Goal: Task Accomplishment & Management: Use online tool/utility

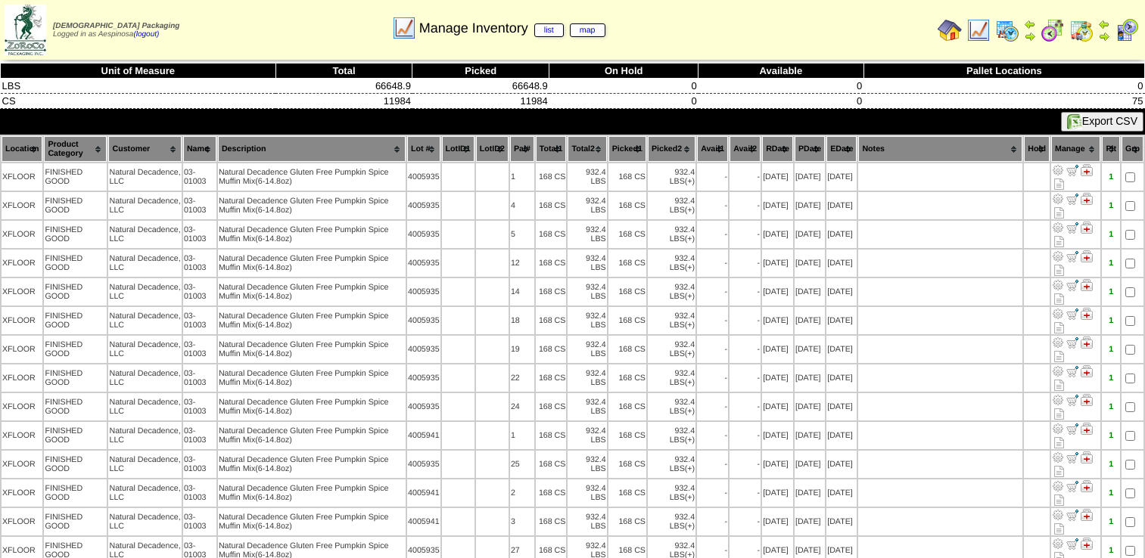
scroll to position [76, 0]
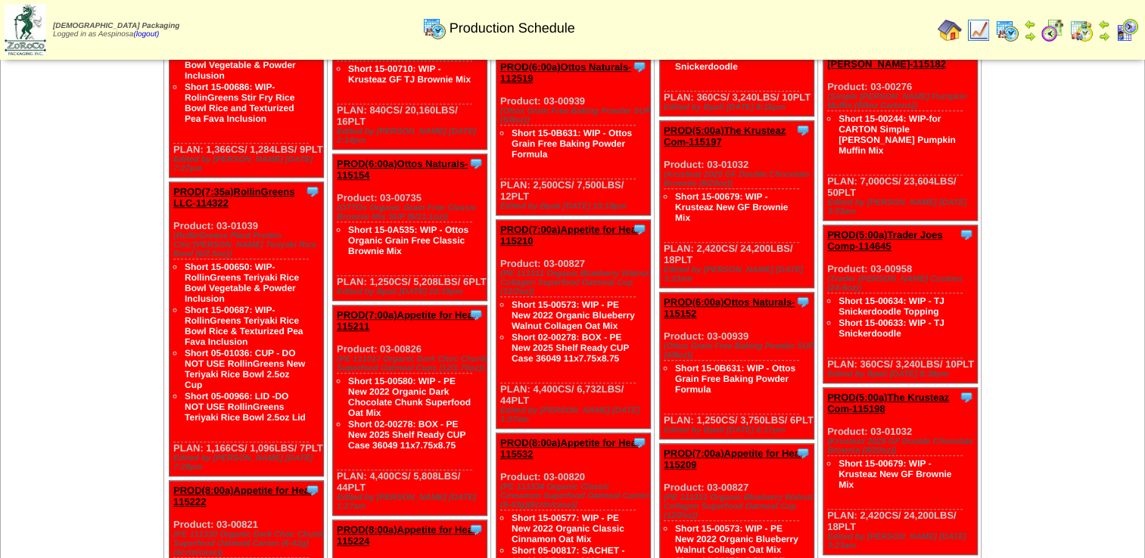
scroll to position [681, 0]
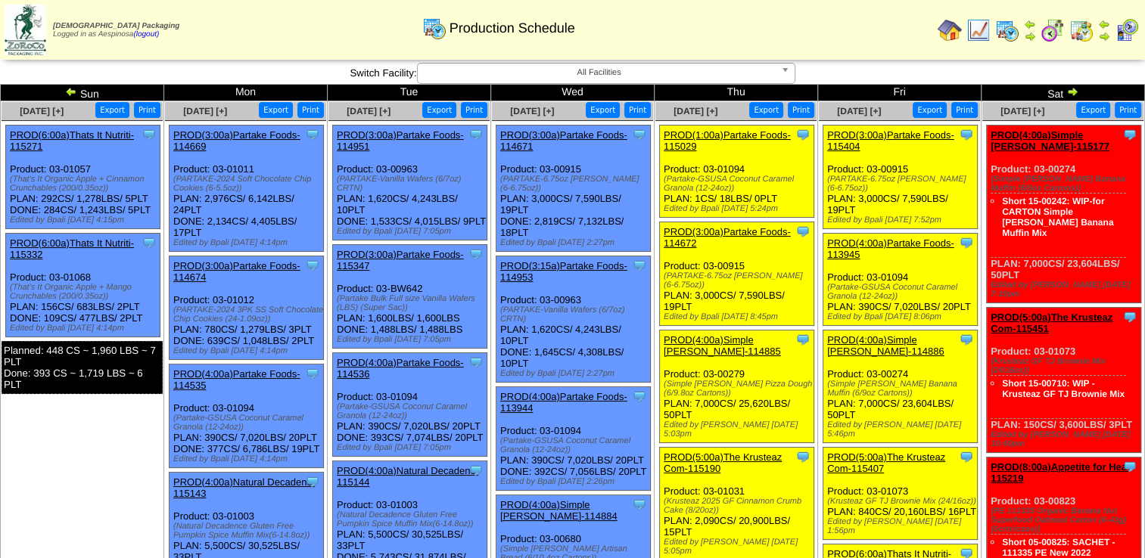
click at [1075, 91] on img at bounding box center [1072, 92] width 12 height 12
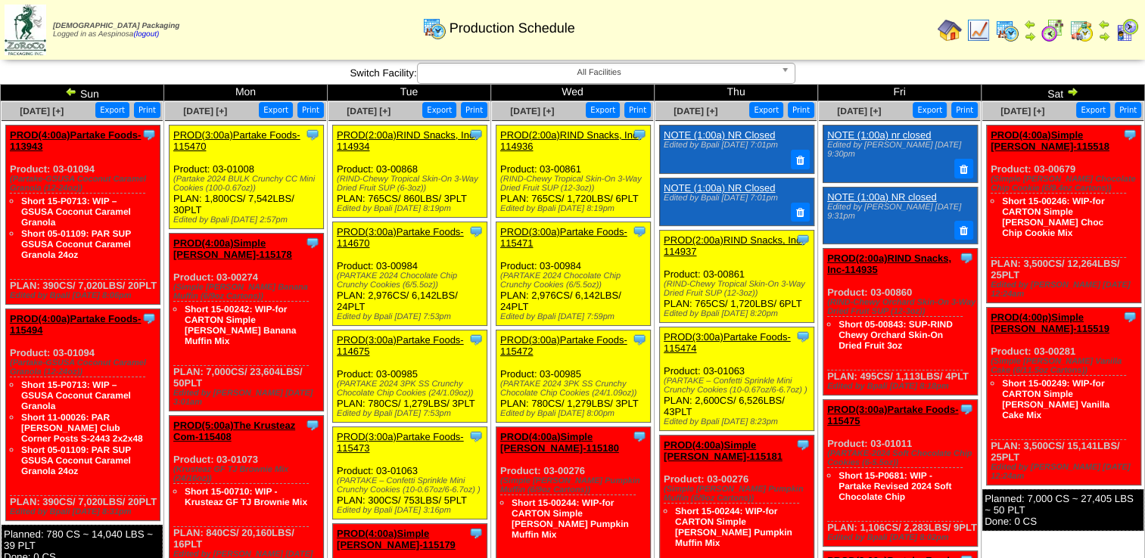
click at [546, 80] on span "All Facilities" at bounding box center [599, 73] width 351 height 18
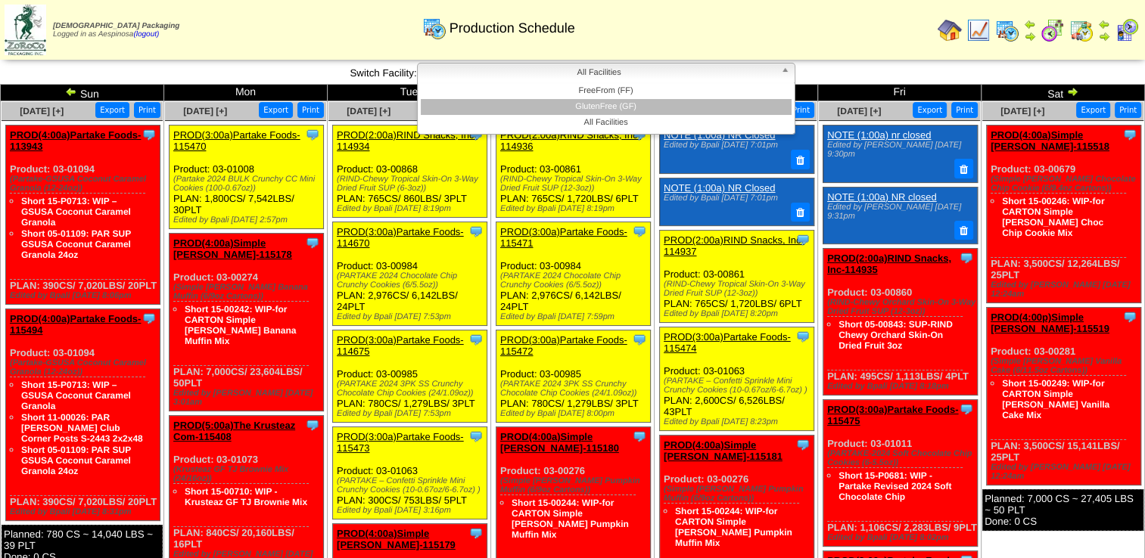
click at [593, 103] on li "GlutenFree (GF)" at bounding box center [606, 107] width 371 height 16
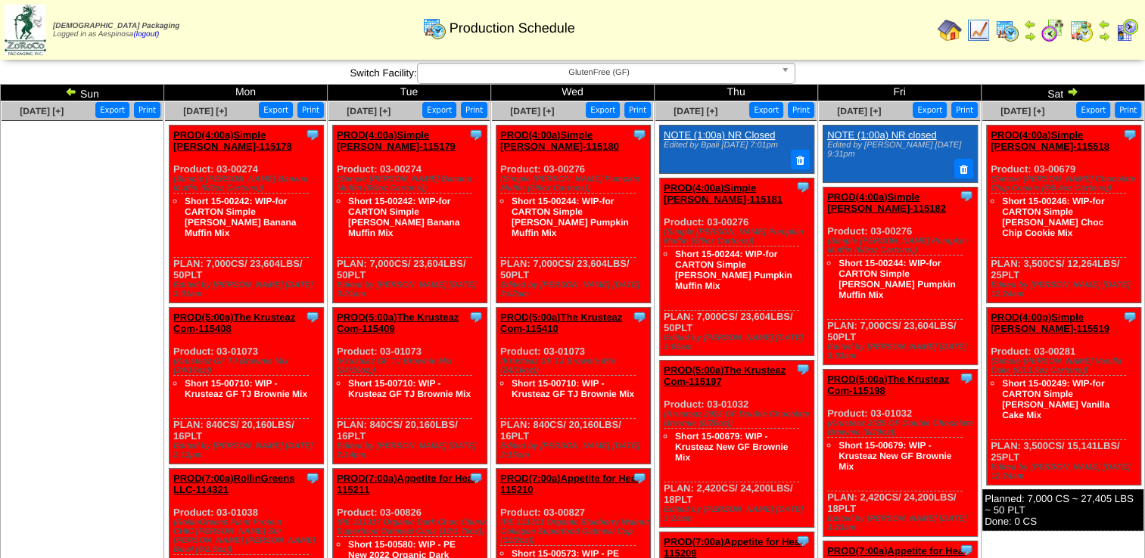
drag, startPoint x: 239, startPoint y: 260, endPoint x: 170, endPoint y: 169, distance: 115.0
click at [170, 169] on div "Clone Item PROD(4:00a)Simple [PERSON_NAME]-115178 Simple [PERSON_NAME] Schedule…" at bounding box center [247, 215] width 154 height 178
copy div "Product: 03-00274 (Simple Mills Banana Muffin (6/9oz Cartons)) Short 15-00242: …"
click at [297, 412] on div "Clone Item PROD(5:00a)The Krusteaz Com-115408 The Krusteaz Company ScheduleID: …" at bounding box center [247, 386] width 154 height 157
drag, startPoint x: 266, startPoint y: 416, endPoint x: 170, endPoint y: 331, distance: 127.6
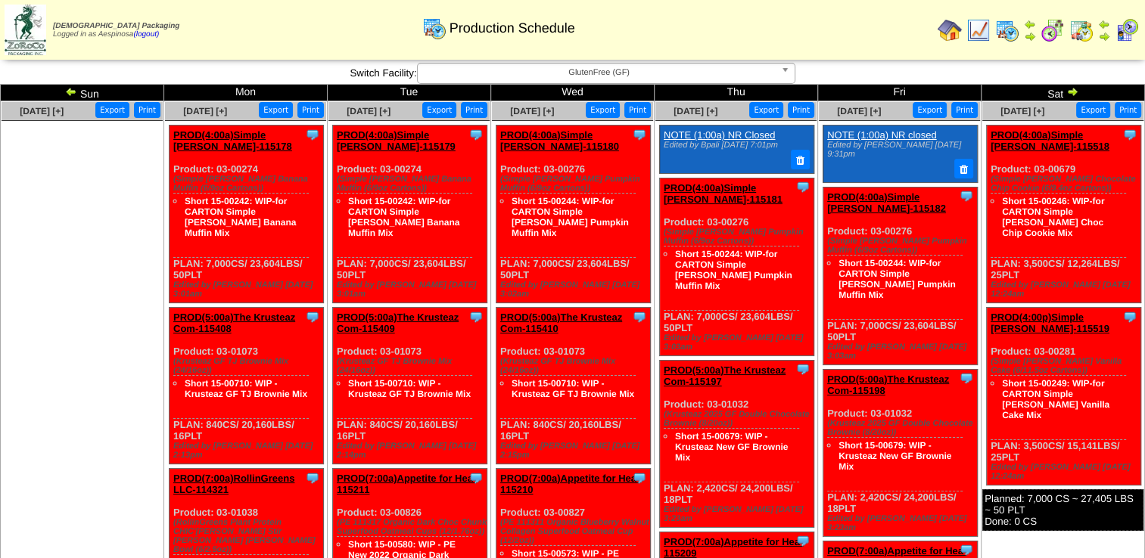
click at [170, 331] on div "Clone Item PROD(5:00a)The Krusteaz Com-115408 The Krusteaz Company ScheduleID: …" at bounding box center [247, 386] width 154 height 157
copy div "Product: 03-01073 (Krusteaz GF TJ Brownie Mix (24/16oz)) Short 15-00710: WIP - …"
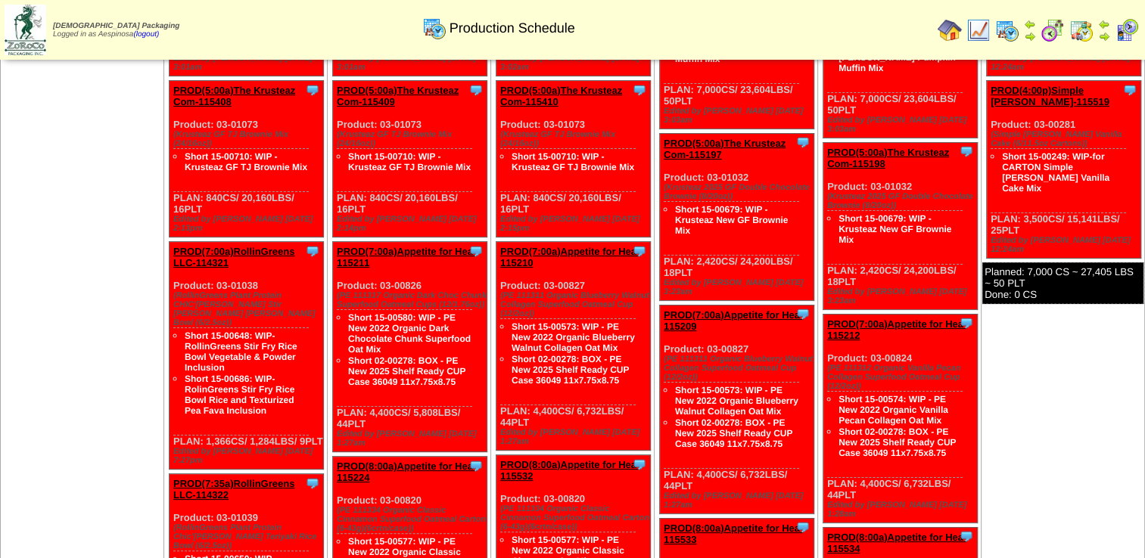
scroll to position [76, 0]
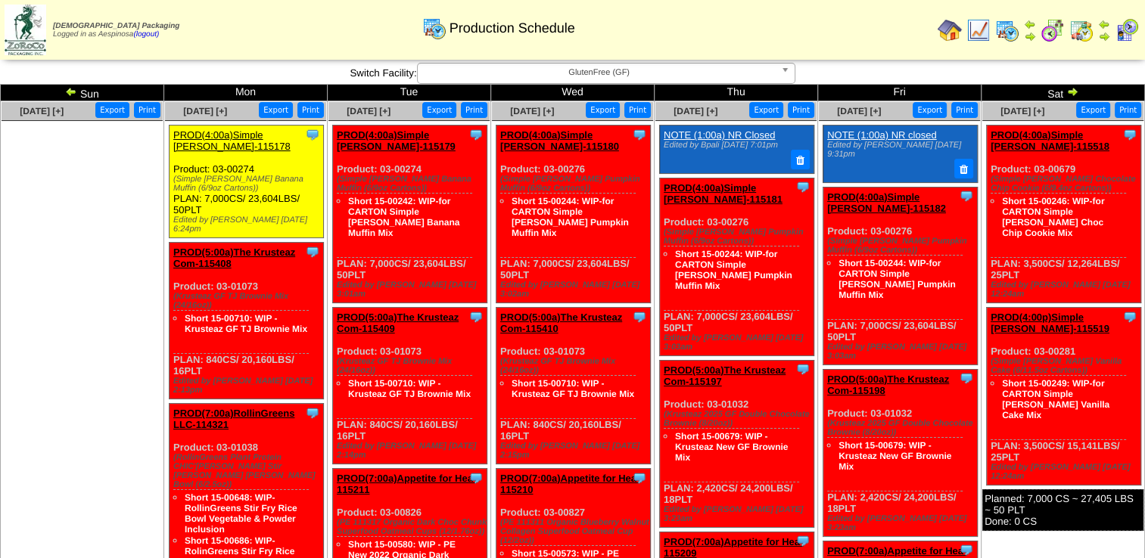
drag, startPoint x: 253, startPoint y: 206, endPoint x: 174, endPoint y: 140, distance: 102.6
click at [174, 140] on div "Clone Item PROD(4:00a)Simple Mills-115178 Simple Mills ScheduleID: 115178 23604…" at bounding box center [247, 182] width 154 height 113
drag, startPoint x: 406, startPoint y: 263, endPoint x: 333, endPoint y: 171, distance: 117.9
click at [333, 171] on div "Clone Item PROD(4:00a)Simple Mills-115179 Simple Mills ScheduleID: 115179 23604…" at bounding box center [410, 215] width 154 height 178
copy div "Product: 03-00274 (Simple Mills Banana Muffin (6/9oz Cartons)) Short 15-00242: …"
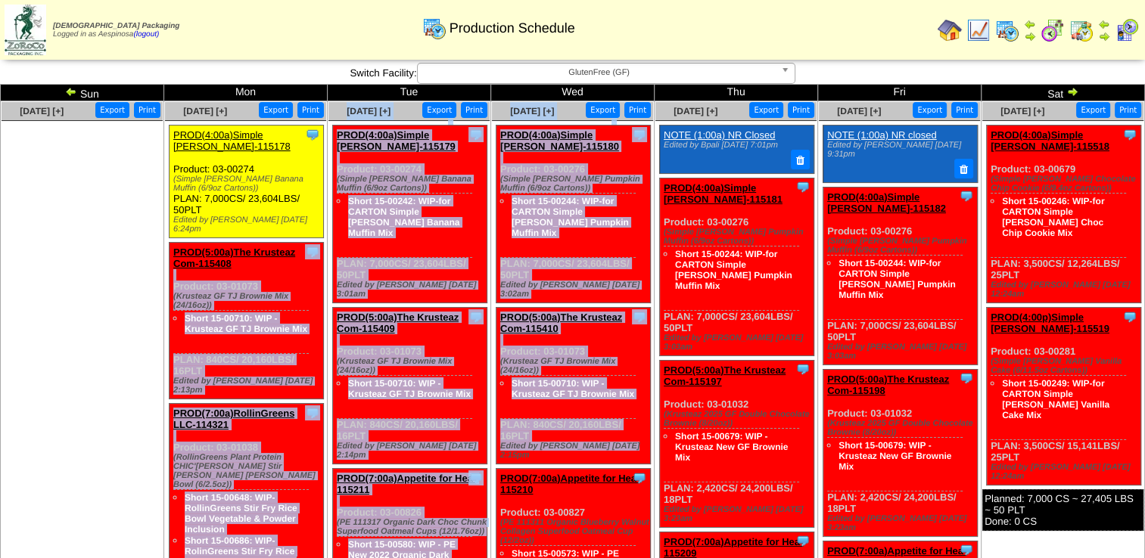
drag, startPoint x: 600, startPoint y: 275, endPoint x: 3, endPoint y: 229, distance: 598.8
click at [506, 263] on div "Clone Item PROD(4:00a)Simple Mills-115180 Simple Mills ScheduleID: 115180 23604…" at bounding box center [573, 215] width 154 height 178
click at [603, 229] on div "Short 15-00244: WIP-for CARTON Simple Mills Pumpkin Muffin Mix" at bounding box center [567, 225] width 135 height 65
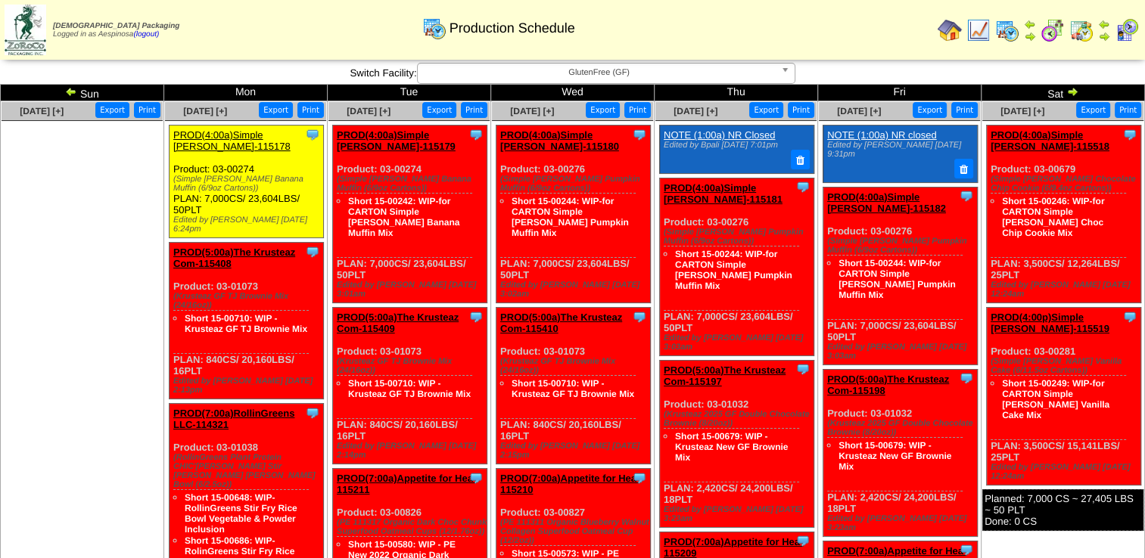
drag, startPoint x: 595, startPoint y: 258, endPoint x: 526, endPoint y: 258, distance: 68.9
click at [526, 258] on div "Clone Item PROD(4:00a)Simple Mills-115180 Simple Mills ScheduleID: 115180 23604…" at bounding box center [573, 215] width 154 height 178
click at [542, 262] on div "Clone Item PROD(4:00a)Simple Mills-115180 Simple Mills ScheduleID: 115180 23604…" at bounding box center [573, 215] width 154 height 178
click at [604, 257] on div "Clone Item PROD(4:00a)Simple Mills-115180 Simple Mills ScheduleID: 115180 23604…" at bounding box center [573, 215] width 154 height 178
drag, startPoint x: 537, startPoint y: 262, endPoint x: 496, endPoint y: 171, distance: 99.6
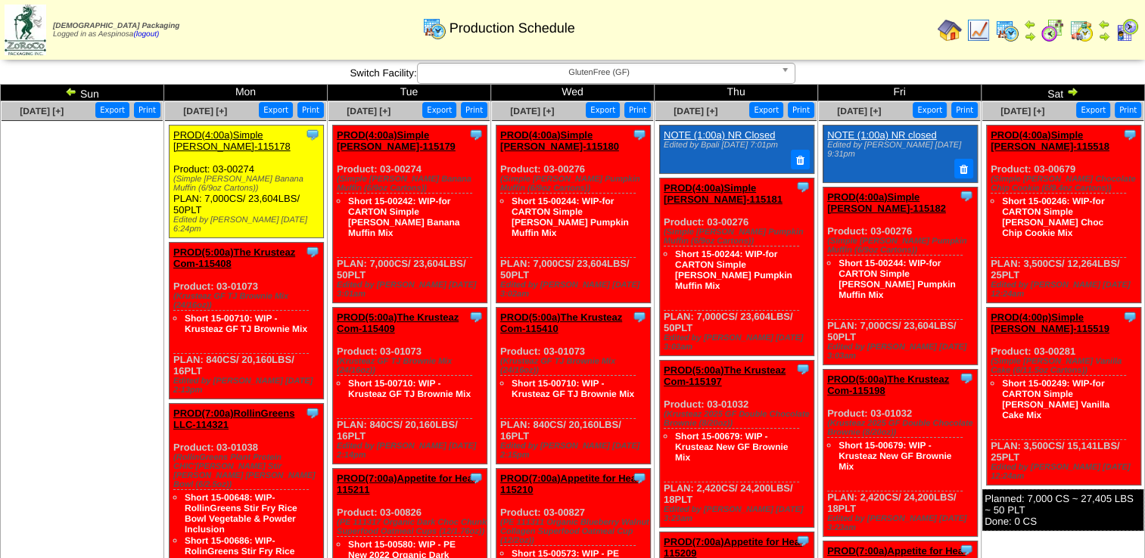
click at [496, 171] on div "Clone Item PROD(4:00a)Simple Mills-115180 Simple Mills ScheduleID: 115180 23604…" at bounding box center [573, 215] width 154 height 178
copy div "Product: 03-00276 (Simple Mills Pumpkin Muffin (6/9oz Cartons)) Short 15-00244:…"
click at [737, 251] on link "Short 15-00244: WIP-for CARTON Simple Mills Pumpkin Muffin Mix" at bounding box center [733, 270] width 117 height 42
click at [737, 271] on link "Short 15-00244: WIP-for CARTON Simple Mills Pumpkin Muffin Mix" at bounding box center [733, 270] width 117 height 42
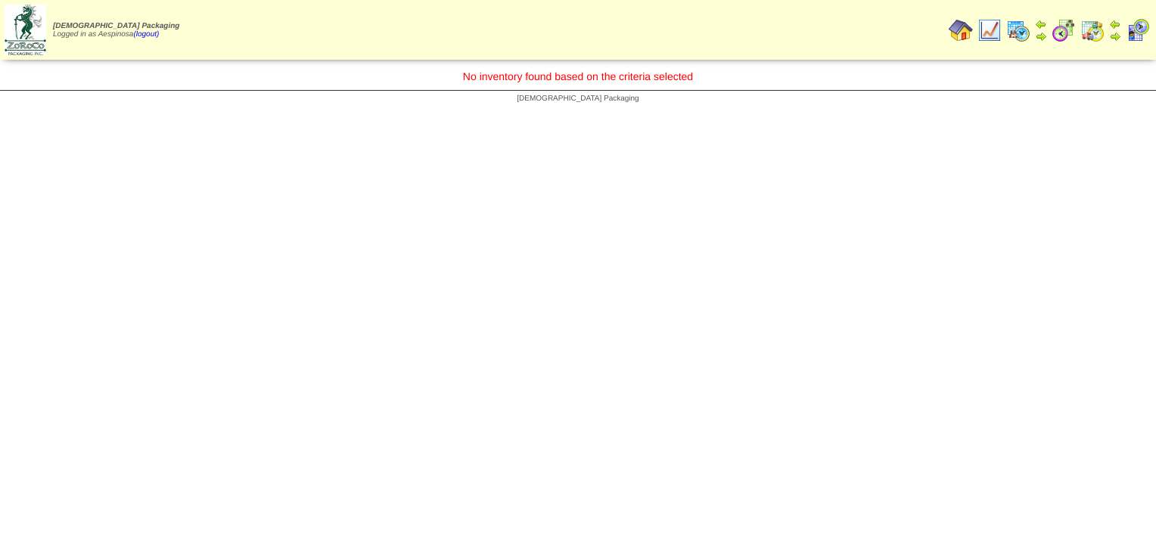
click at [366, 111] on html "Zoroco Packaging Logged in as Aespinosa (logout) Print All" at bounding box center [578, 55] width 1156 height 111
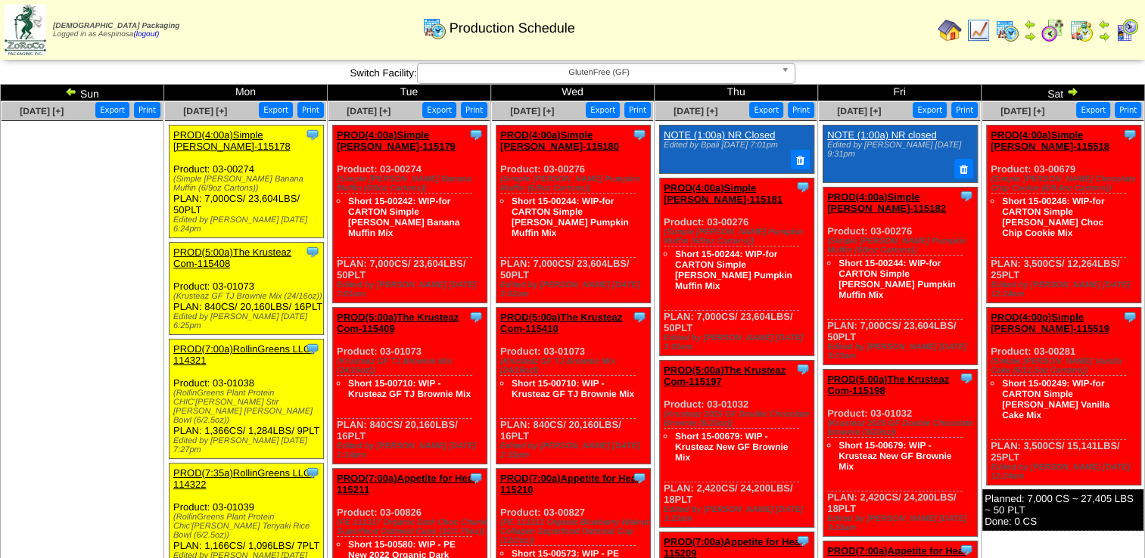
drag, startPoint x: 1028, startPoint y: 266, endPoint x: 988, endPoint y: 169, distance: 104.8
click at [988, 169] on div "Clone Item PROD(4:00a)Simple Mills-115518 Simple Mills ScheduleID: 115518 12264…" at bounding box center [1064, 215] width 154 height 178
copy div "Product: 03-00679 (Simple Mills Chocolate Chip Cookie (6/9.4oz Cartons)) Short …"
drag, startPoint x: -3, startPoint y: 170, endPoint x: 0, endPoint y: 213, distance: 44.0
click at [39, 211] on ul at bounding box center [82, 234] width 161 height 227
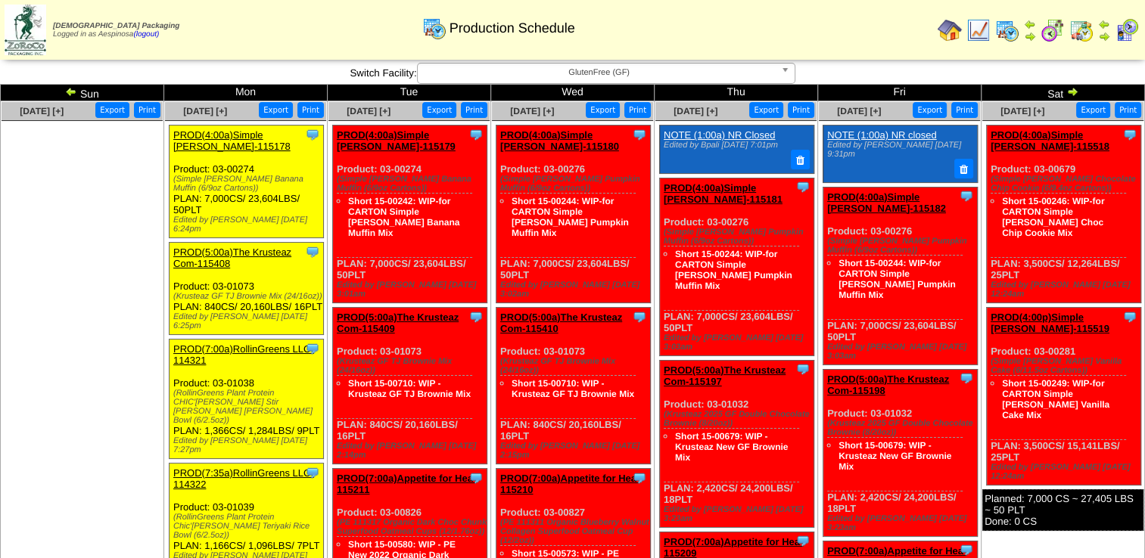
drag, startPoint x: 1031, startPoint y: 428, endPoint x: 992, endPoint y: 331, distance: 103.6
click at [992, 331] on div "Clone Item PROD(4:00p)Simple Mills-115519 Simple Mills ScheduleID: 115519 15141…" at bounding box center [1064, 397] width 154 height 178
copy div "Product: 03-00281 (Simple Mills Vanilla Cake (6/11.5oz Cartons)) Short 15-00249…"
drag, startPoint x: 696, startPoint y: 476, endPoint x: 659, endPoint y: 387, distance: 96.7
click at [660, 387] on div "Clone Item PROD(5:00a)The Krusteaz Com-115197 The Krusteaz Company ScheduleID: …" at bounding box center [737, 443] width 154 height 167
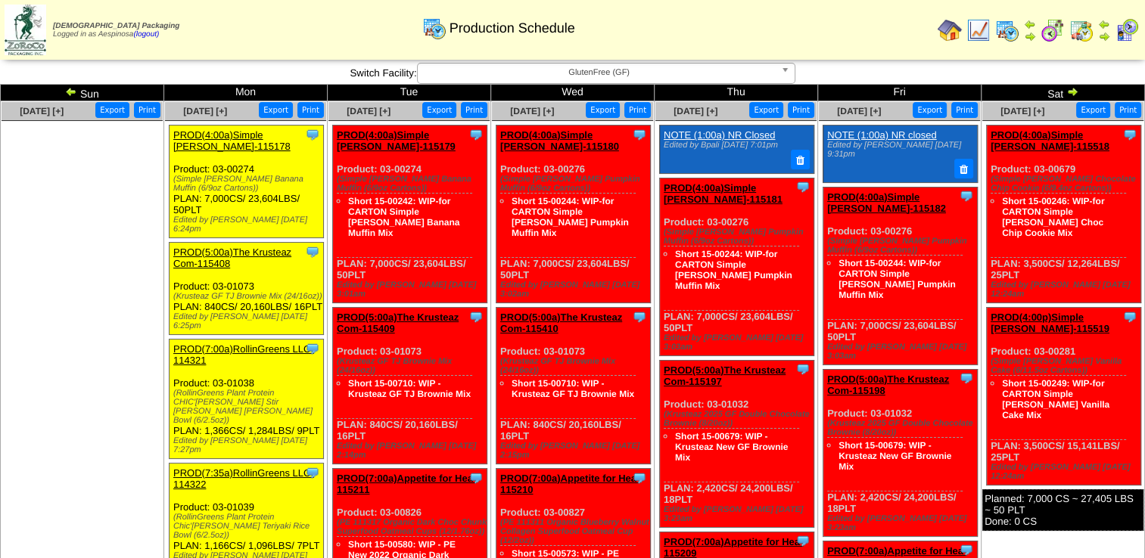
copy div "Product: 03-01032 (Krusteaz 2025 GF Double Chocolate Brownie (8/20oz)) Short 15…"
drag, startPoint x: 1022, startPoint y: 427, endPoint x: 990, endPoint y: 334, distance: 97.6
click at [990, 334] on div "Clone Item PROD(4:00p)Simple Mills-115519 Simple Mills ScheduleID: 115519 15141…" at bounding box center [1064, 397] width 154 height 178
copy div "Product: 03-00281 (Simple Mills Vanilla Cake (6/11.5oz Cartons)) Short 15-00249…"
drag, startPoint x: 137, startPoint y: 359, endPoint x: 101, endPoint y: 362, distance: 36.5
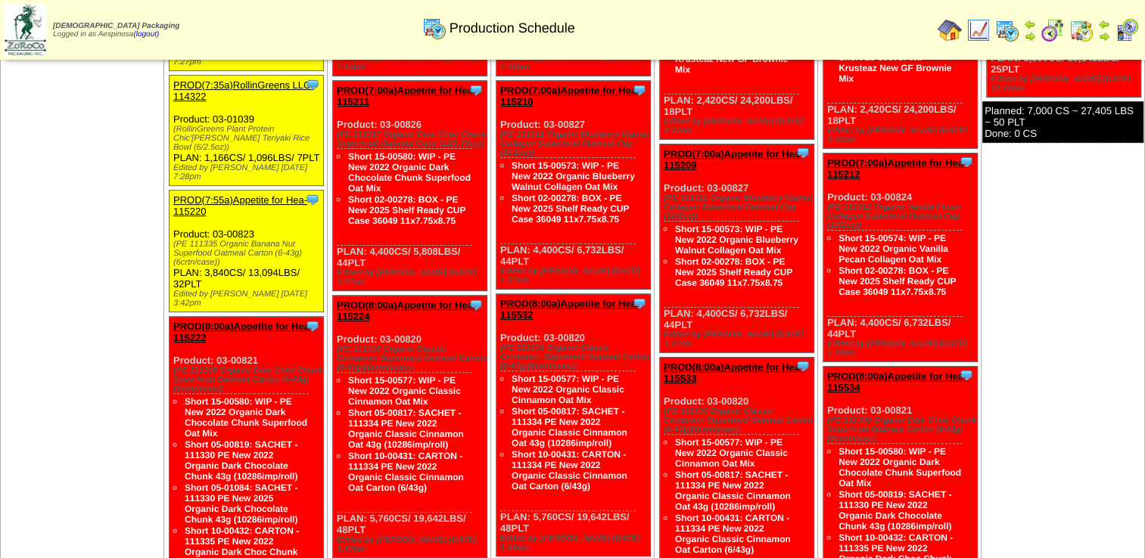
scroll to position [454, 0]
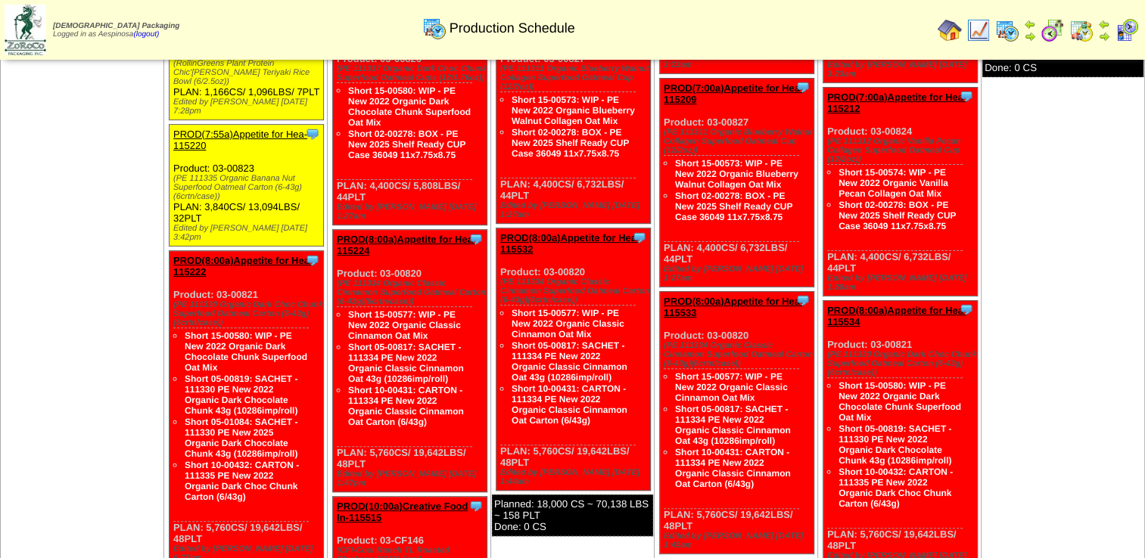
drag, startPoint x: 373, startPoint y: 424, endPoint x: 328, endPoint y: 413, distance: 45.9
click at [328, 413] on ul "Clone Item PROD(4:00a)Simple Mills-115179 Simple Mills ScheduleID: 115179 23604…" at bounding box center [408, 185] width 161 height 1028
click at [409, 342] on link "Short 05-00817: SACHET - 111334 PE New 2022 Organic Classic Cinnamon Oat 43g (1…" at bounding box center [406, 363] width 116 height 42
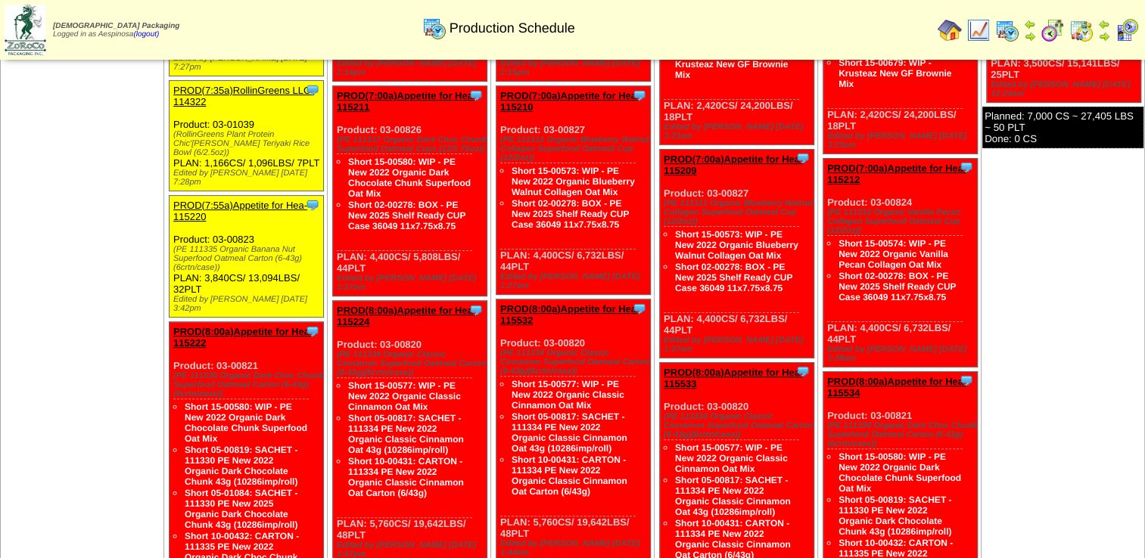
scroll to position [448, 0]
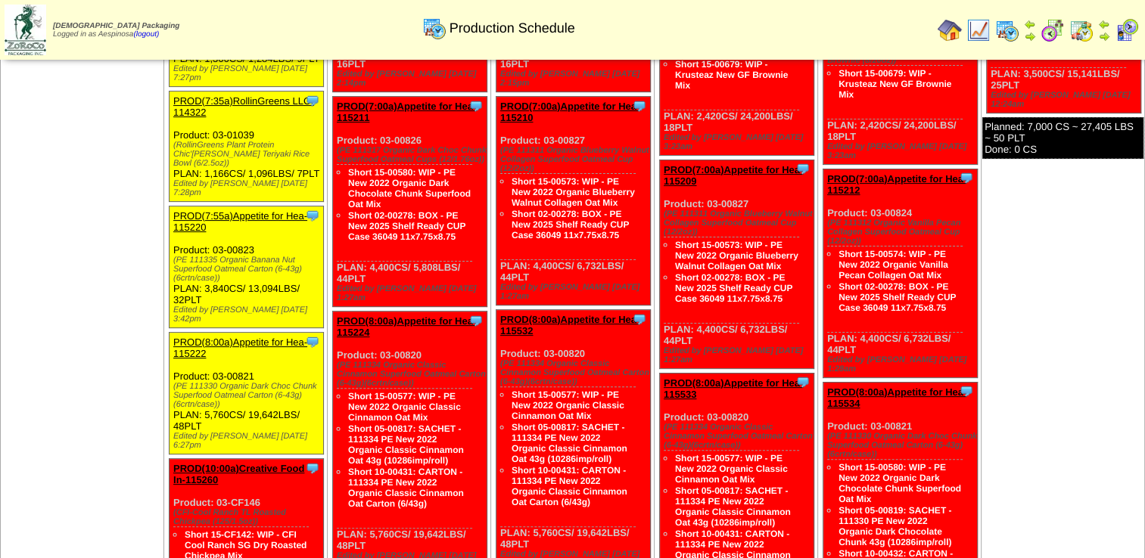
scroll to position [378, 0]
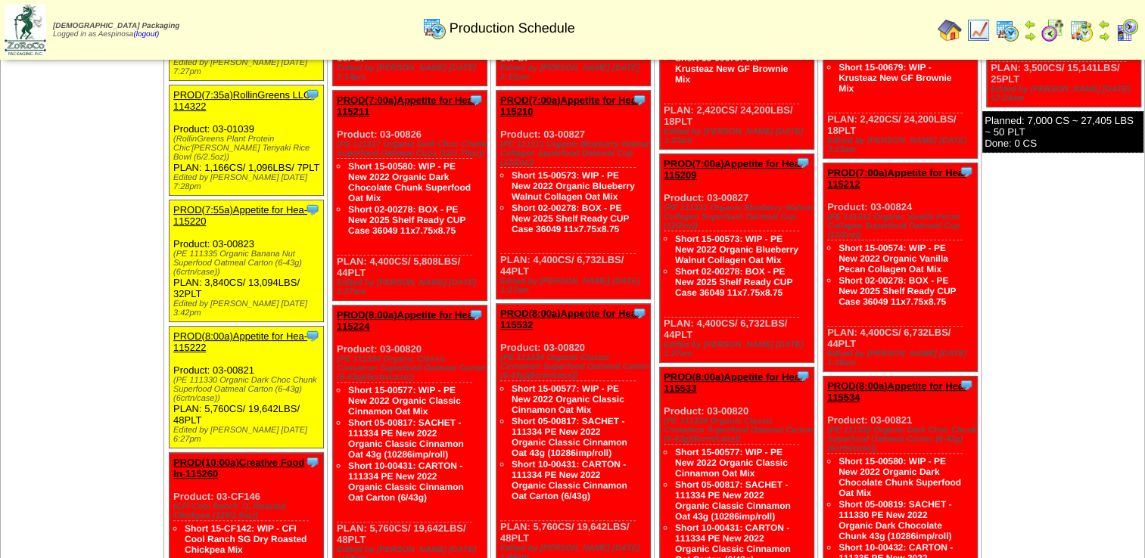
drag, startPoint x: 211, startPoint y: 386, endPoint x: 172, endPoint y: 300, distance: 94.1
click at [172, 327] on div "Clone Item PROD(8:00a)Appetite for Hea-115222 Appetite for Healthy Living Sched…" at bounding box center [247, 388] width 154 height 122
copy div "PROD(8:00a)Appetite for Hea-115222 Appetite for Healthy Living ScheduleID: 1152…"
click at [260, 377] on div "Clone Item PROD(8:00a)Appetite for Hea-115222 Appetite for Healthy Living Sched…" at bounding box center [247, 388] width 154 height 122
drag, startPoint x: 197, startPoint y: 383, endPoint x: 174, endPoint y: 334, distance: 53.5
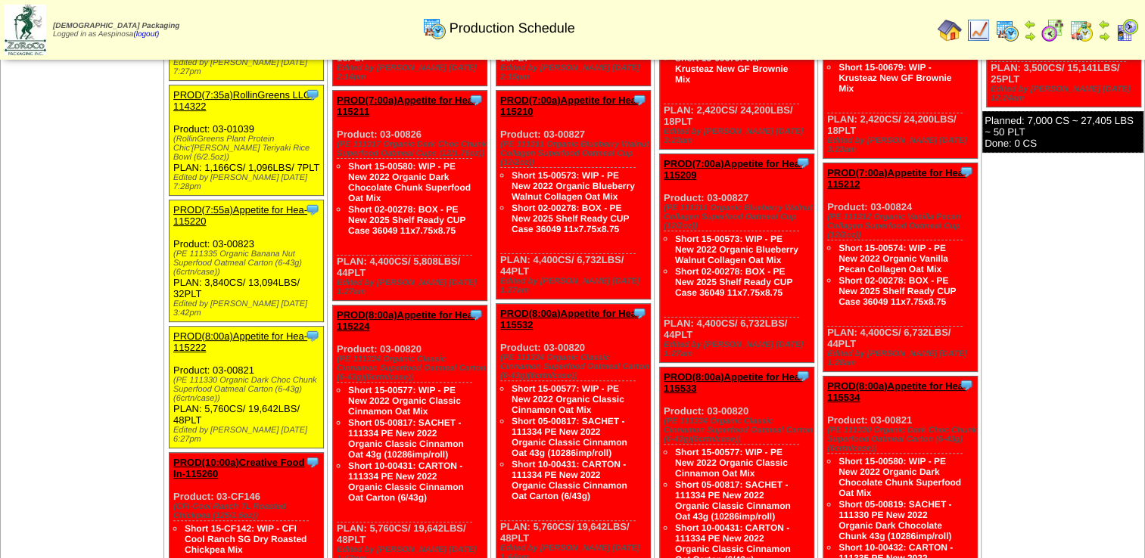
click at [174, 334] on div "Clone Item PROD(8:00a)Appetite for Hea-115222 Appetite for Healthy Living Sched…" at bounding box center [247, 388] width 154 height 122
copy div "Product: 03-00821 (PE 111330 Organic Dark Choc Chunk Superfood Oatmeal Carton (…"
drag, startPoint x: 429, startPoint y: 463, endPoint x: 381, endPoint y: 459, distance: 48.6
click at [381, 459] on div "Short 15-00577: WIP - PE New 2022 Organic Classic Cinnamon Oat Mix Short 05-008…" at bounding box center [404, 452] width 135 height 141
click at [390, 499] on div "Clone Item PROD(8:00a)Appetite for Hea-115224 Appetite for Healthy Living Sched…" at bounding box center [410, 437] width 154 height 263
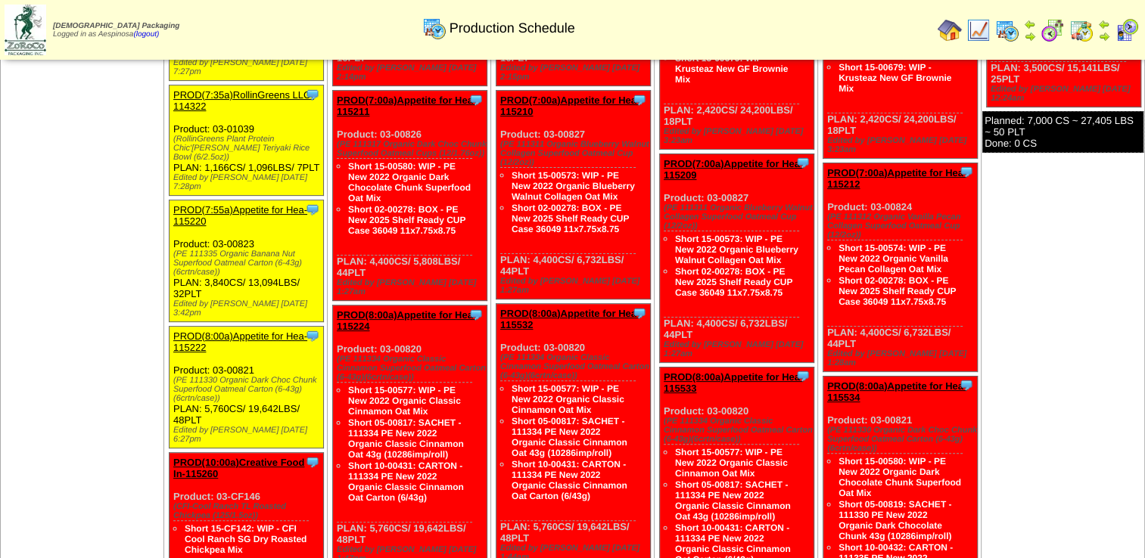
drag, startPoint x: 372, startPoint y: 496, endPoint x: 336, endPoint y: 313, distance: 187.4
click at [336, 313] on div "Clone Item PROD(8:00a)Appetite for Hea-115224 Appetite for Healthy Living Sched…" at bounding box center [410, 437] width 154 height 263
copy div "Product: 03-00820 (PE 111334 Organic Classic Cinnamon Superfood Oatmeal Carton …"
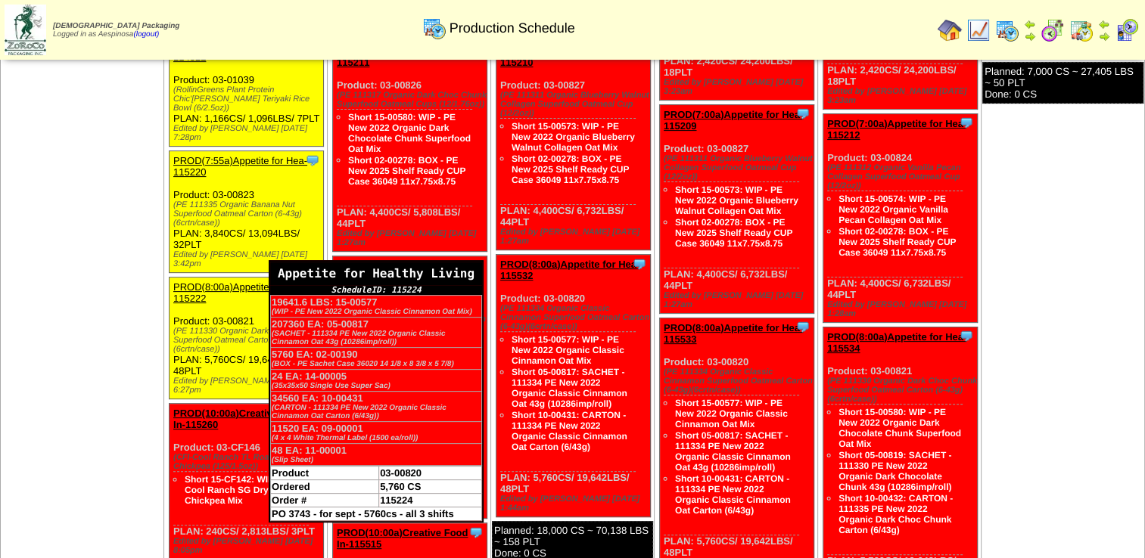
scroll to position [454, 0]
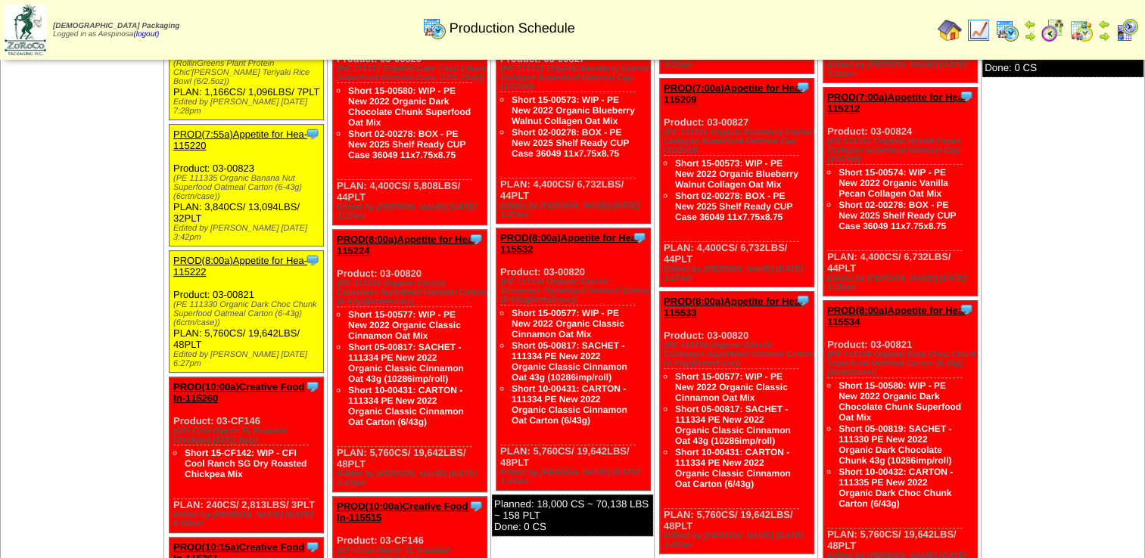
click at [89, 328] on td "Aug 17 [+] Print Export" at bounding box center [82, 193] width 163 height 1093
drag, startPoint x: 537, startPoint y: 425, endPoint x: 545, endPoint y: 415, distance: 13.0
click at [523, 421] on div "Clone Item PROD(8:00a)Appetite for Hea-115532 Appetite for Healthy Living Sched…" at bounding box center [573, 360] width 154 height 263
click at [533, 423] on div "Clone Item PROD(8:00a)Appetite for Hea-115532 Appetite for Healthy Living Sched…" at bounding box center [573, 360] width 154 height 263
drag, startPoint x: 530, startPoint y: 422, endPoint x: 499, endPoint y: 238, distance: 187.2
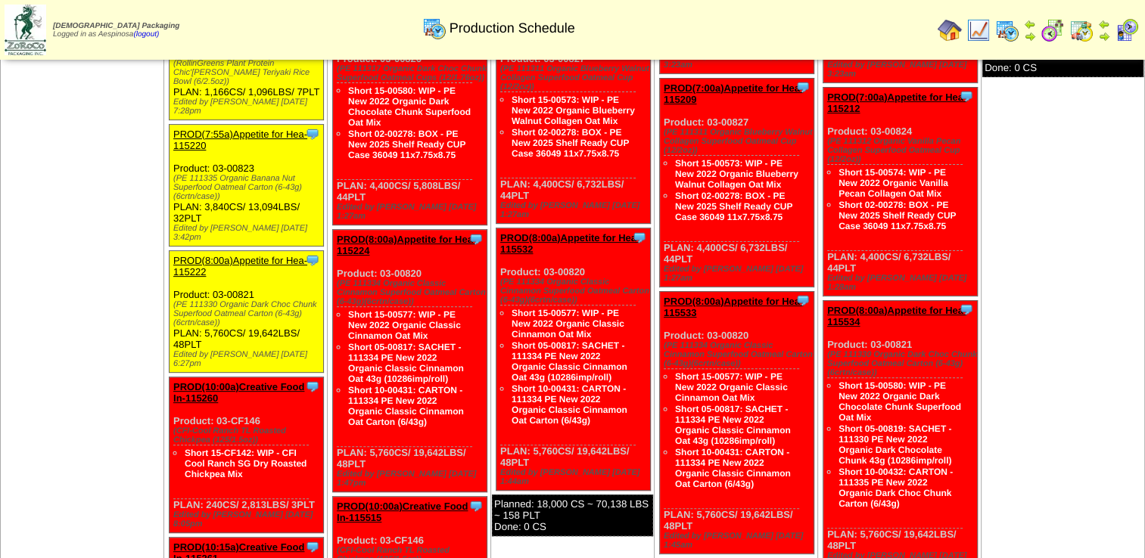
click at [499, 238] on div "Clone Item PROD(8:00a)Appetite for Hea-115532 Appetite for Healthy Living Sched…" at bounding box center [573, 360] width 154 height 263
copy div "Product: 03-00820 (PE 111334 Organic Classic Cinnamon Superfood Oatmeal Carton …"
drag, startPoint x: 863, startPoint y: 495, endPoint x: 825, endPoint y: 298, distance: 200.4
click at [825, 300] on div "Clone Item PROD(8:00a)Appetite for Hea-115534 Appetite for Healthy Living Sched…" at bounding box center [900, 436] width 154 height 273
copy div "Product: 03-00821 (PE 111330 Organic Dark Choc Chunk Superfood Oatmeal Carton (…"
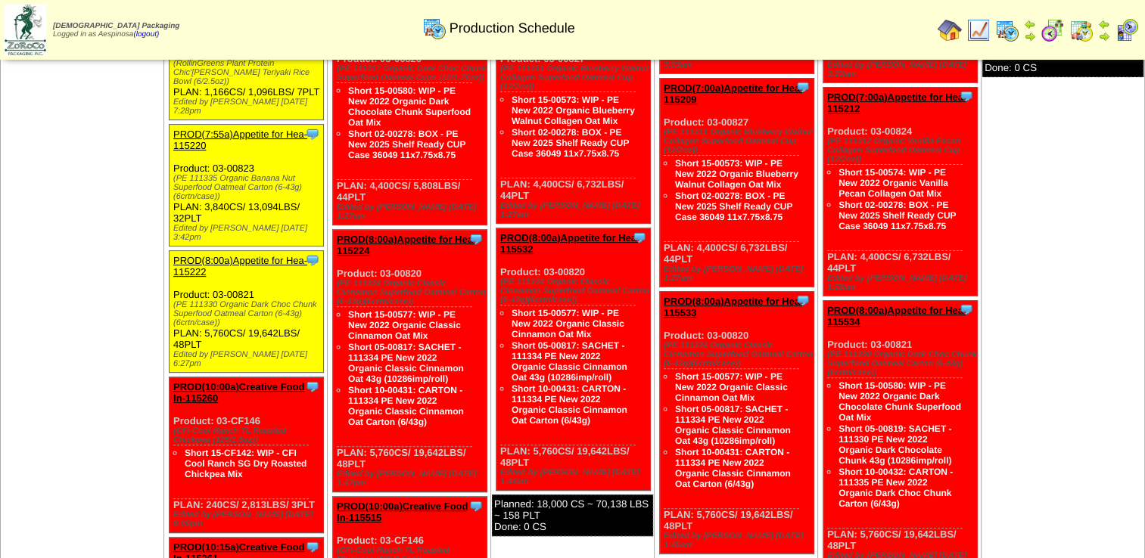
click at [1003, 341] on td "Aug 23 [+] Print Export Clone Item PROD(4:00a)Simple Mills-115518 Simple Mills …" at bounding box center [1062, 193] width 163 height 1093
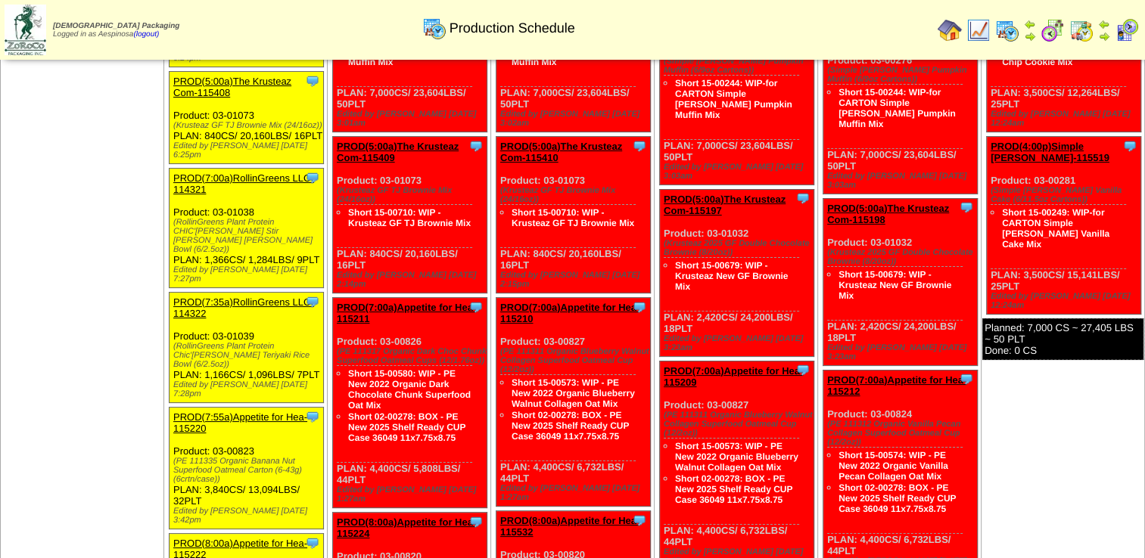
scroll to position [227, 0]
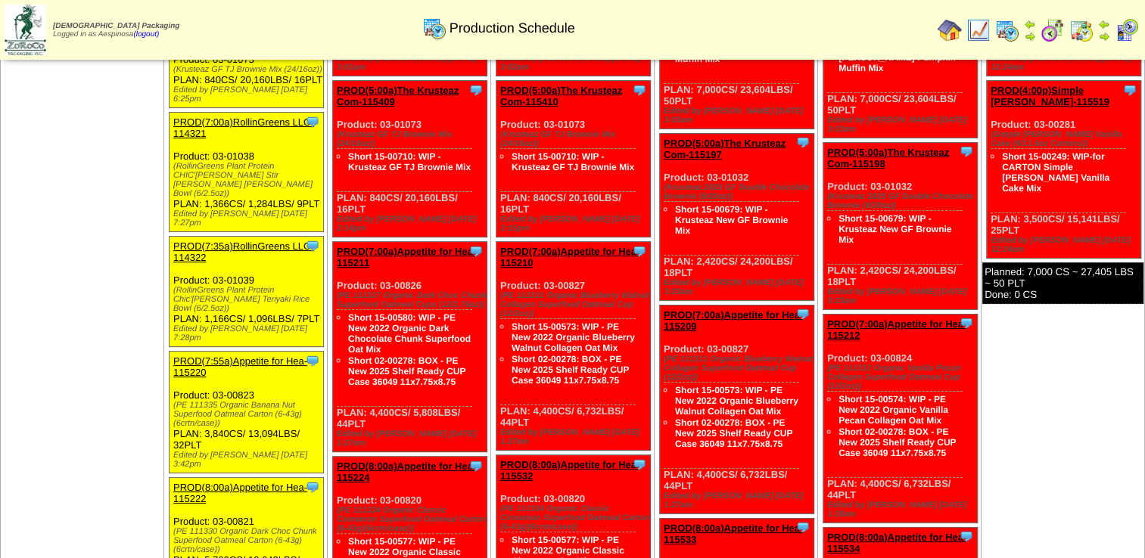
drag, startPoint x: 198, startPoint y: 419, endPoint x: 171, endPoint y: 334, distance: 89.7
click at [171, 352] on div "Clone Item PROD(7:55a)Appetite for Hea-115220 Appetite for Healthy Living Sched…" at bounding box center [247, 413] width 154 height 122
click at [108, 419] on td "Aug 17 [+] Print Export" at bounding box center [82, 420] width 163 height 1093
drag, startPoint x: 366, startPoint y: 397, endPoint x: 336, endPoint y: 257, distance: 143.2
click at [336, 257] on div "Clone Item PROD(7:00a)Appetite for Hea-115211 Appetite for Healthy Living Sched…" at bounding box center [410, 347] width 154 height 210
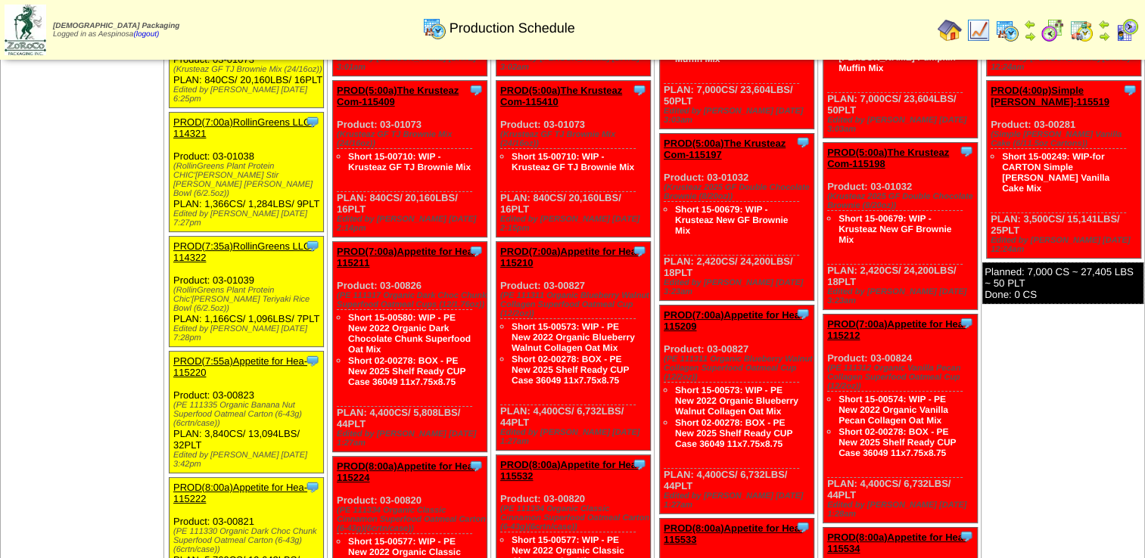
copy div "Product: 03-00826 (PE 111317 Organic Dark Choc Chunk Superfood Oatmeal Cups (12…"
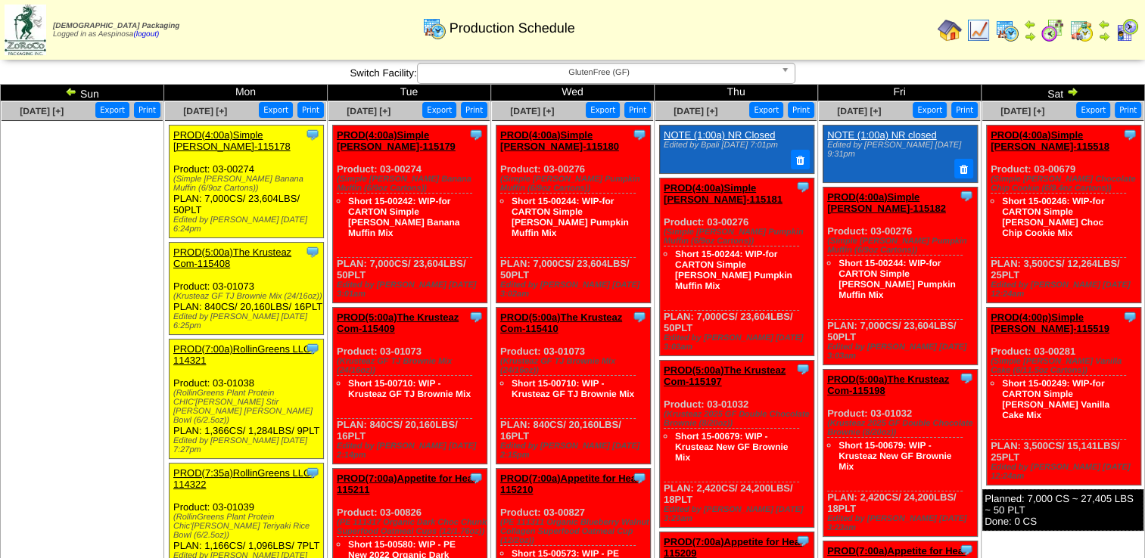
scroll to position [151, 0]
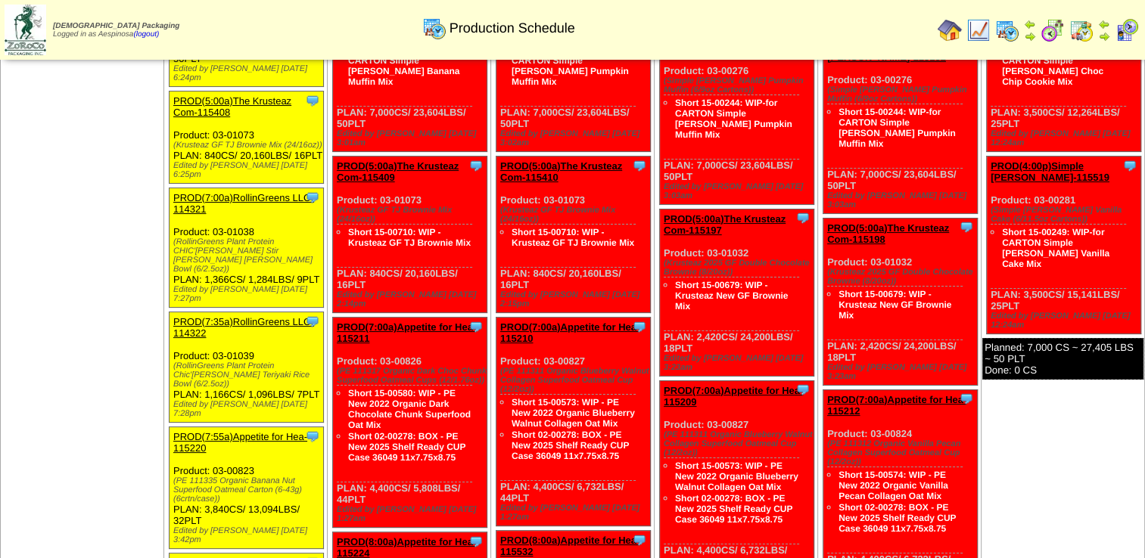
drag, startPoint x: 538, startPoint y: 471, endPoint x: 501, endPoint y: 335, distance: 140.4
click at [501, 335] on div "Clone Item PROD(7:00a)Appetite for Hea-115210 Appetite for Healthy Living Sched…" at bounding box center [573, 422] width 154 height 209
copy div "Product: 03-00827 (PE 111311 Organic Blueberry Walnut Collagen Superfood Oatmea…"
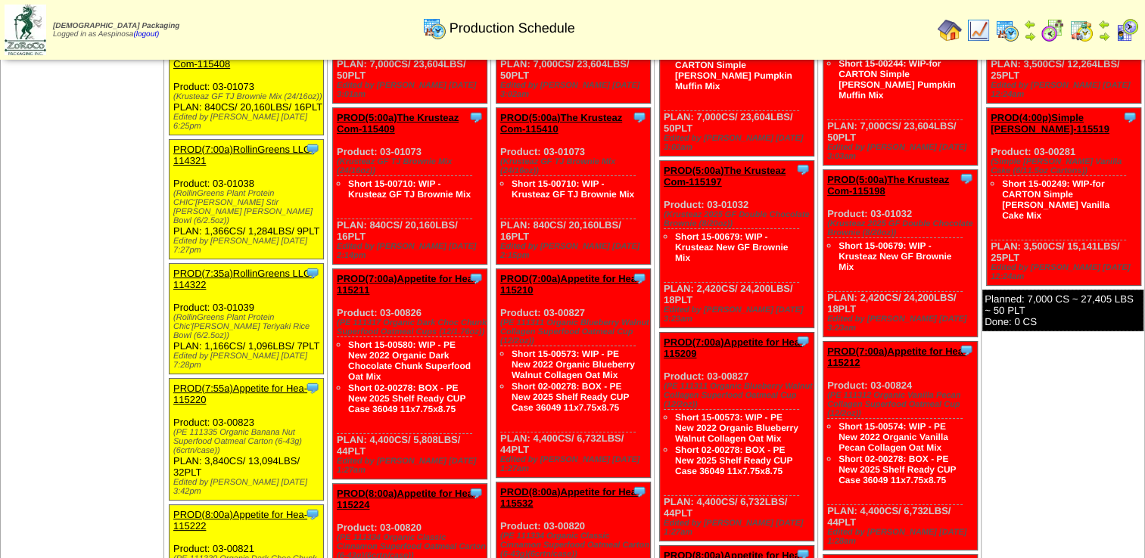
scroll to position [227, 0]
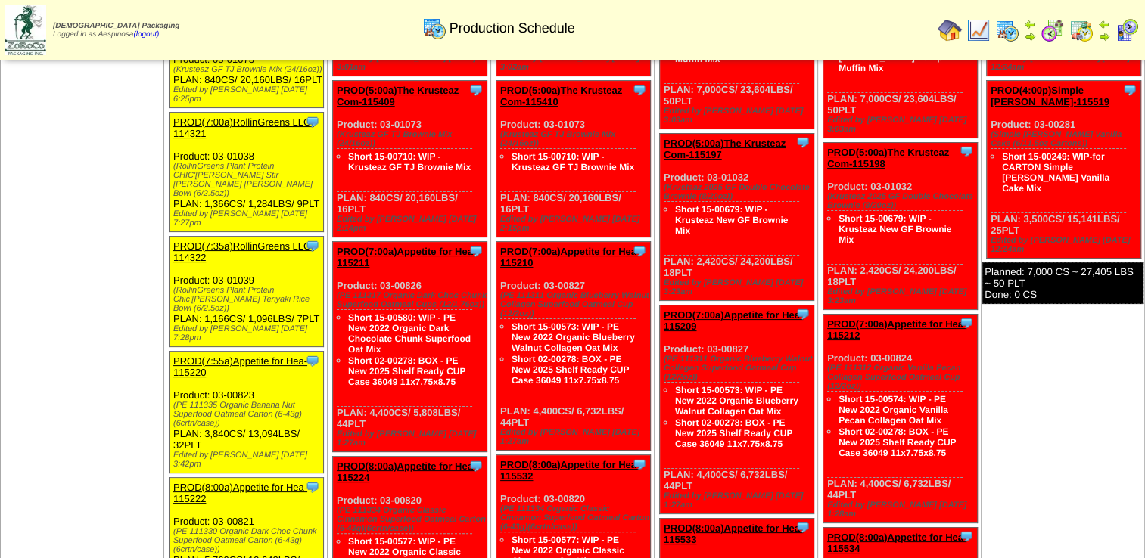
drag, startPoint x: 700, startPoint y: 456, endPoint x: 663, endPoint y: 325, distance: 136.1
click at [663, 325] on div "Clone Item PROD(7:00a)Appetite for Hea-115209 Appetite for Healthy Living Sched…" at bounding box center [737, 409] width 154 height 209
copy div "Product: 03-00827 (PE 111311 Organic Blueberry Walnut Collagen Superfood Oatmea…"
click at [897, 458] on div "Clone Item PROD(7:00a)Appetite for Hea-115212 Appetite for Healthy Living Sched…" at bounding box center [900, 418] width 154 height 209
drag, startPoint x: 875, startPoint y: 456, endPoint x: 826, endPoint y: 323, distance: 141.0
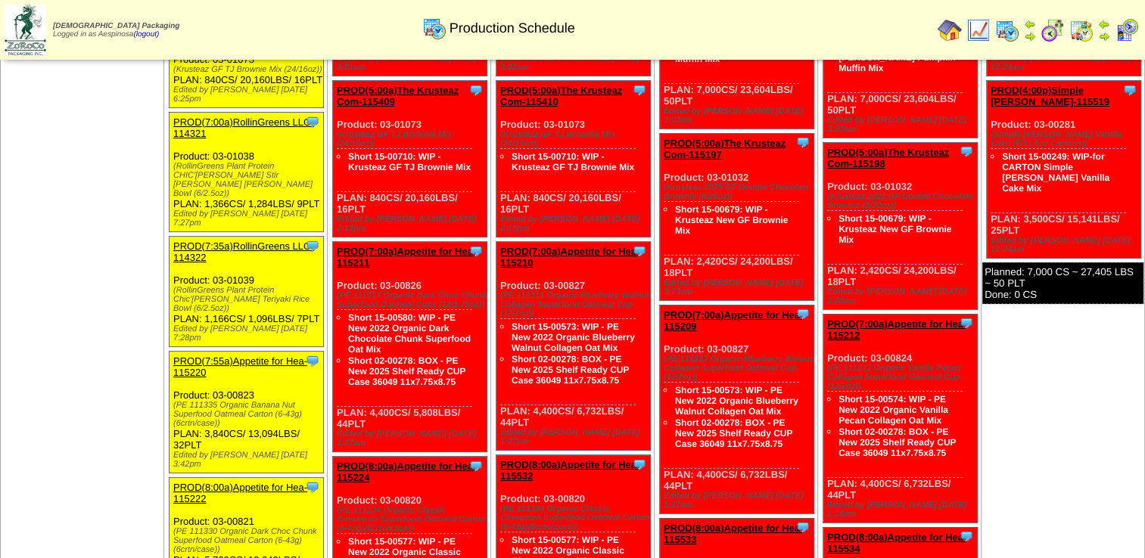
click at [826, 323] on div "Clone Item PROD(7:00a)Appetite for Hea-115212 Appetite for Healthy Living Sched…" at bounding box center [900, 418] width 154 height 209
copy div "Product: 03-00824 (PE 111312 Organic Vanilla Pecan Collagen Superfood Oatmeal C…"
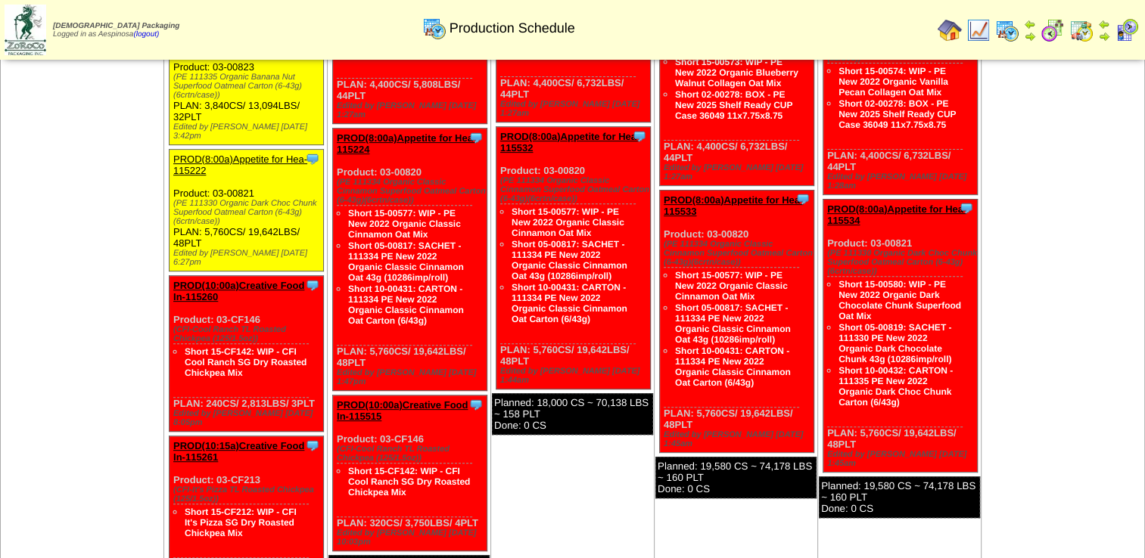
scroll to position [556, 0]
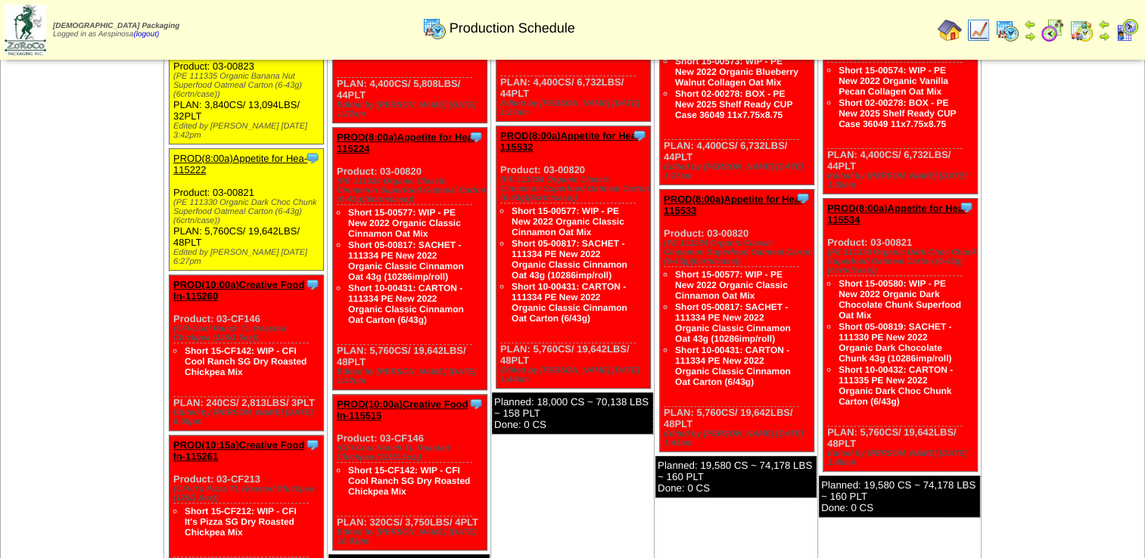
drag, startPoint x: 296, startPoint y: 366, endPoint x: 272, endPoint y: 364, distance: 23.6
click at [272, 409] on div "Edited by Molivera 8/8 8:05pm" at bounding box center [248, 418] width 150 height 18
click at [306, 359] on div "Clone Item PROD(10:00a)Creative Food In-115260 Creative Food Innovations, LLC S…" at bounding box center [247, 353] width 154 height 156
drag, startPoint x: 318, startPoint y: 359, endPoint x: 176, endPoint y: 274, distance: 166.0
click at [176, 275] on div "Clone Item PROD(10:00a)Creative Food In-115260 Creative Food Innovations, LLC S…" at bounding box center [247, 353] width 154 height 156
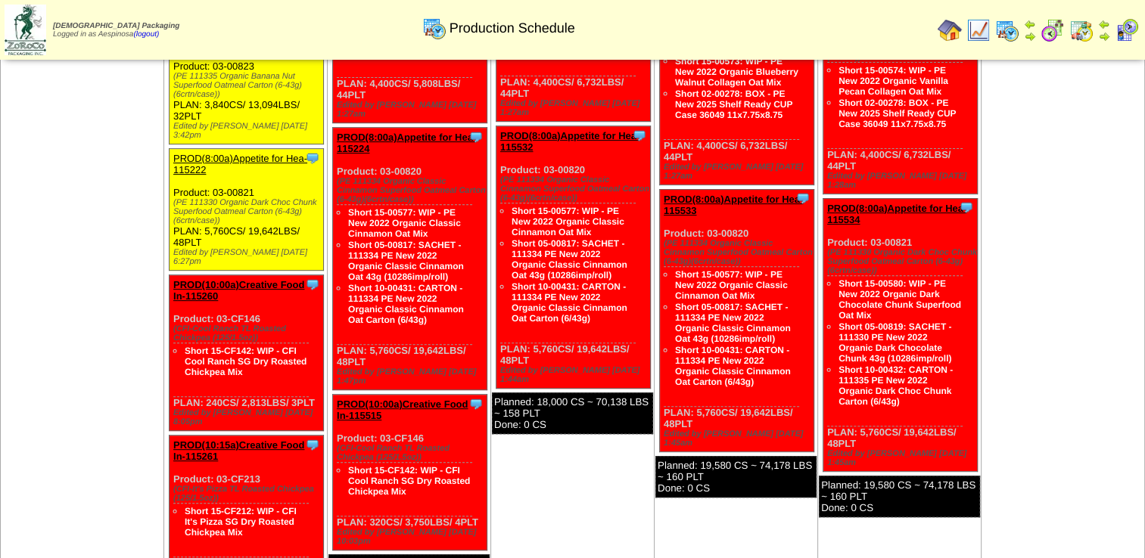
copy div "Product: 03-CF146 (CFI-Cool Ranch TL Roasted Chickpea (125/1.5oz)) Short 15-CF1…"
drag, startPoint x: 306, startPoint y: 510, endPoint x: 173, endPoint y: 426, distance: 158.1
click at [173, 436] on div "Clone Item PROD(10:15a)Creative Food In-115261 Creative Food Innovations, LLC S…" at bounding box center [247, 514] width 154 height 156
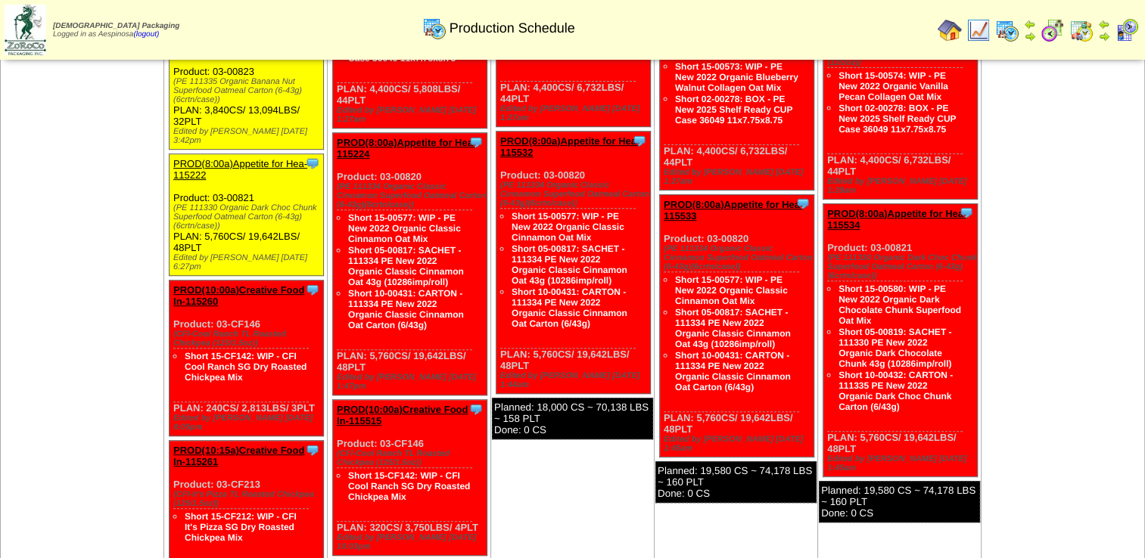
scroll to position [681, 0]
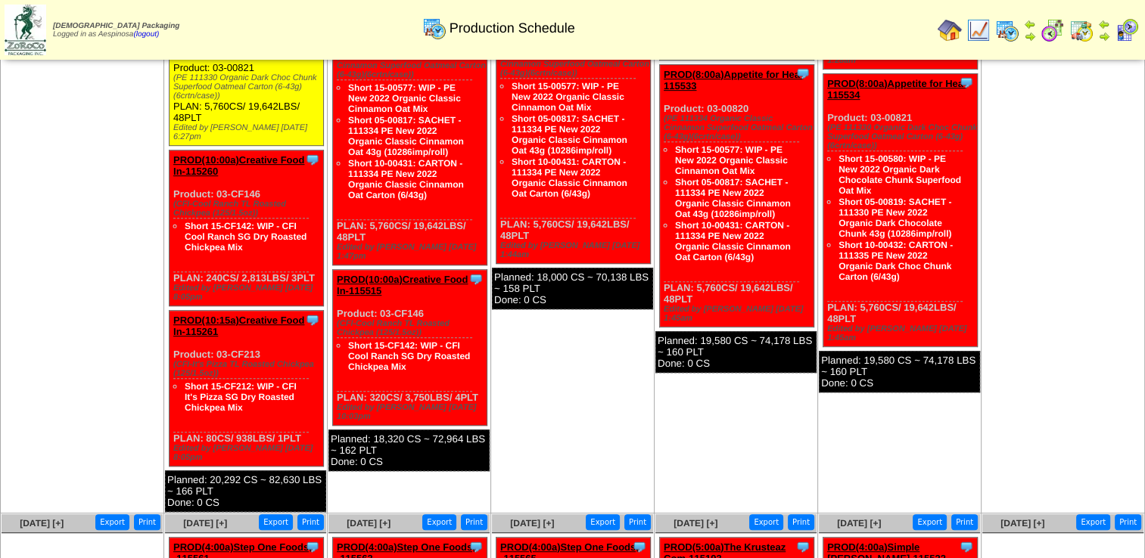
drag, startPoint x: 484, startPoint y: 350, endPoint x: 335, endPoint y: 264, distance: 171.2
click at [335, 270] on div "Clone Item PROD(10:00a)Creative Food In-115515 Creative Food Innovations, LLC S…" at bounding box center [410, 348] width 154 height 156
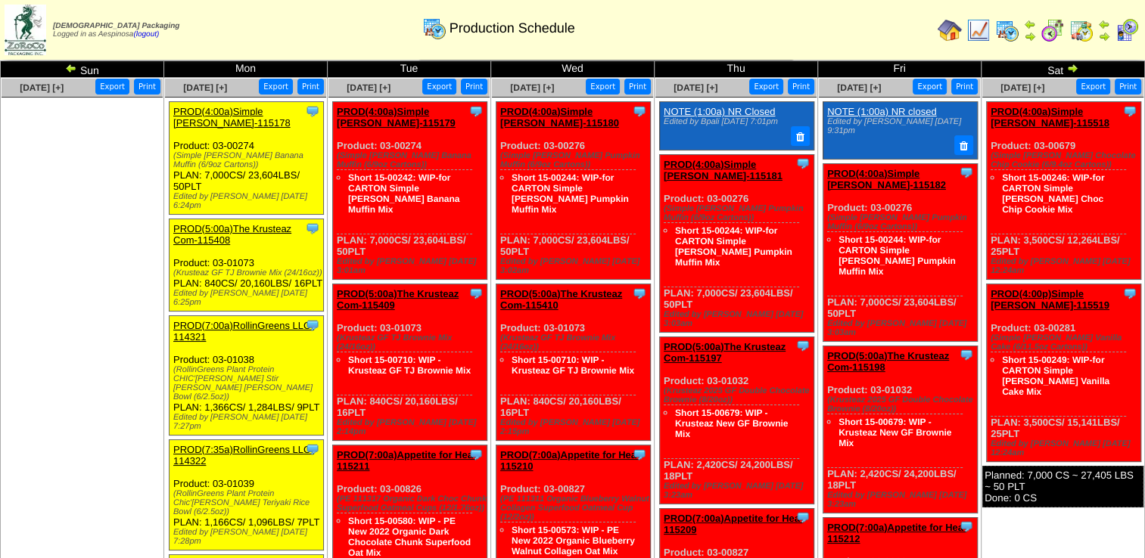
scroll to position [0, 0]
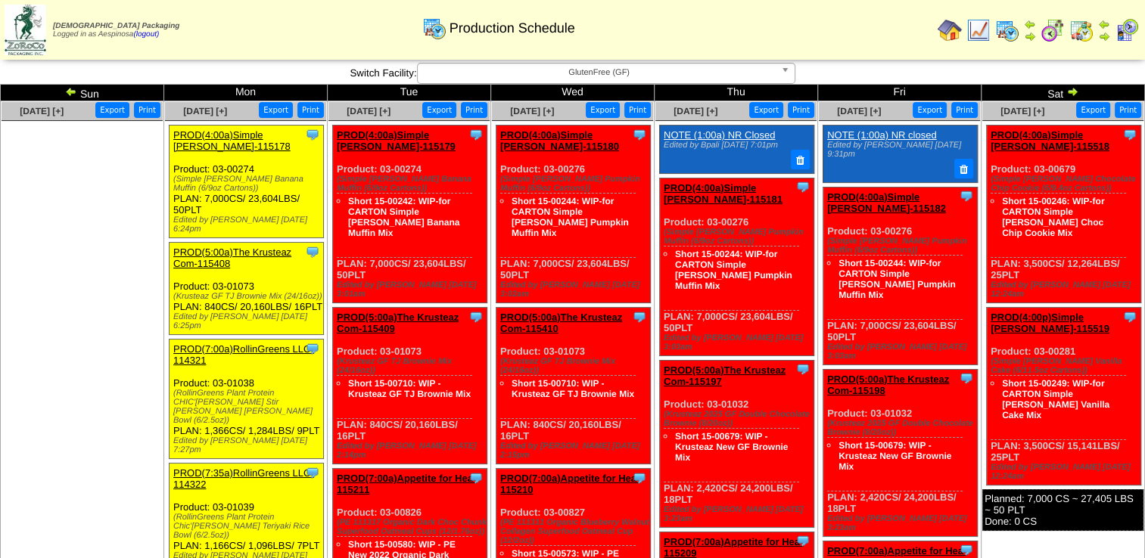
click at [138, 300] on ul at bounding box center [82, 234] width 161 height 227
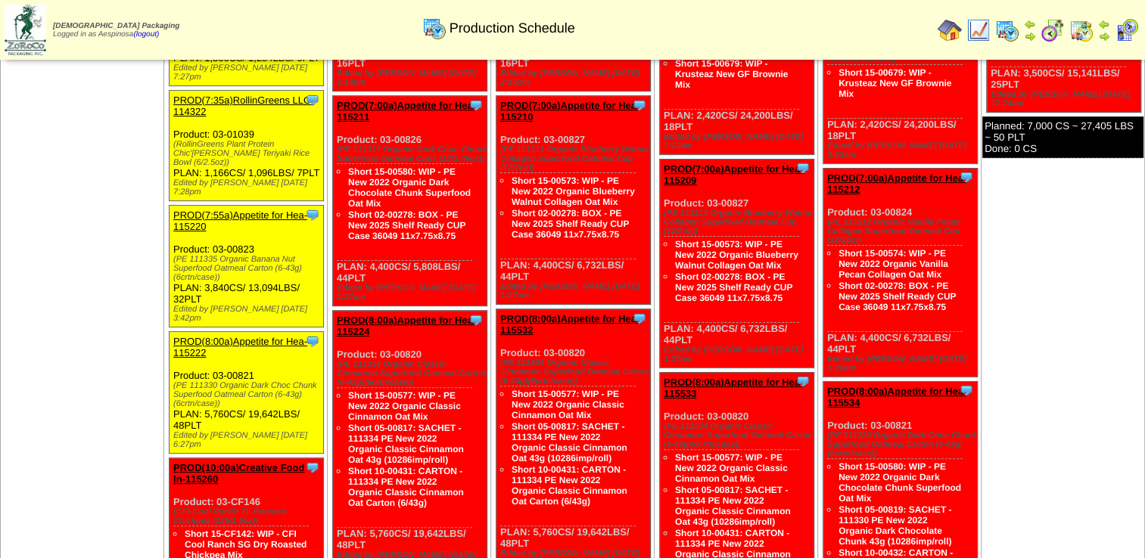
scroll to position [454, 0]
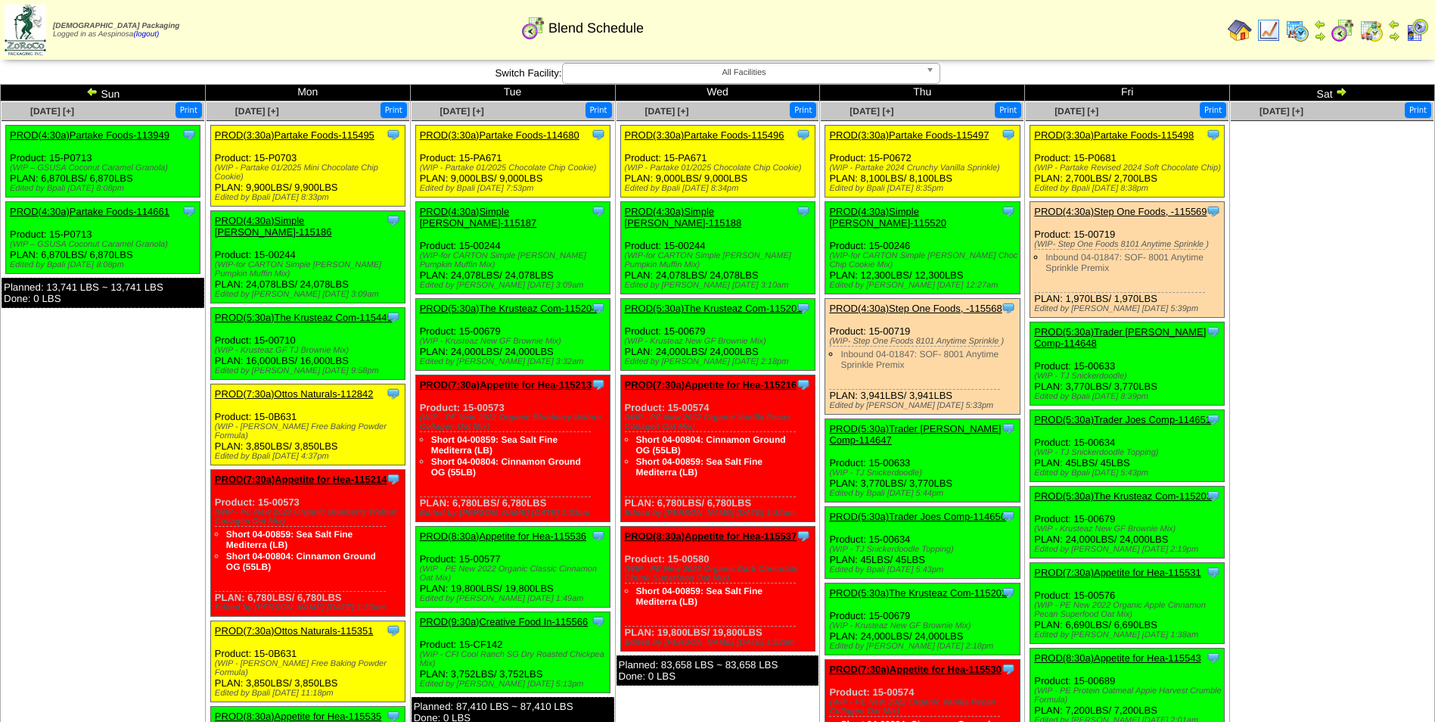
click at [1271, 23] on img at bounding box center [1269, 30] width 24 height 24
